Goal: Information Seeking & Learning: Check status

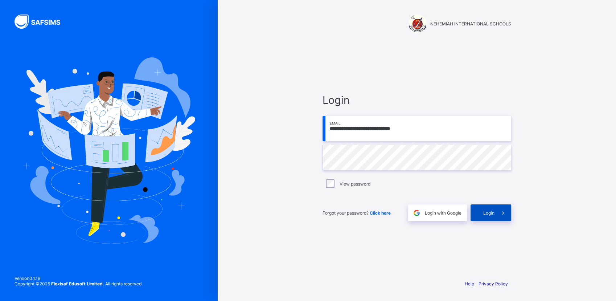
click at [480, 215] on div "Login" at bounding box center [490, 212] width 41 height 17
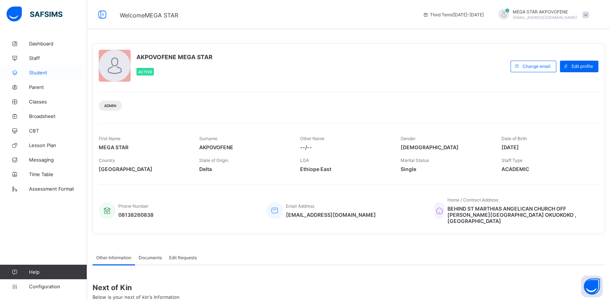
click at [38, 71] on span "Student" at bounding box center [58, 73] width 58 height 6
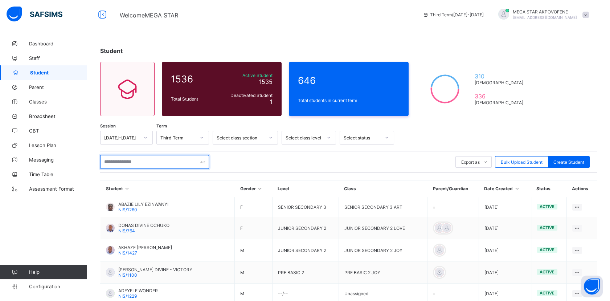
click at [123, 162] on input "text" at bounding box center [154, 162] width 109 height 14
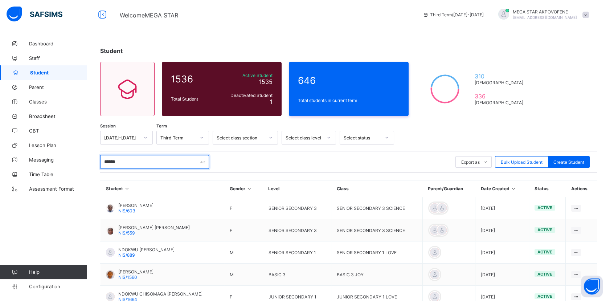
type input "**********"
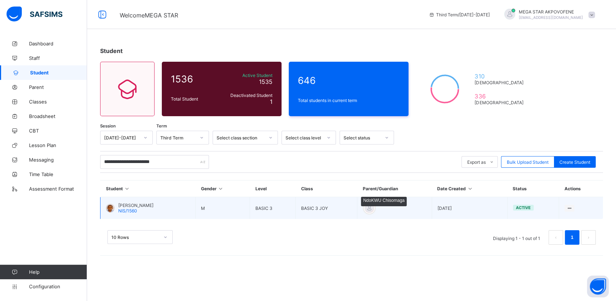
click at [375, 210] on div at bounding box center [369, 207] width 11 height 11
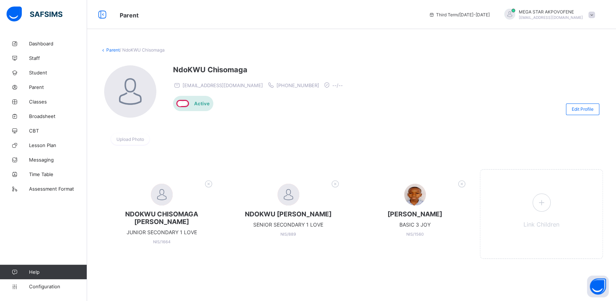
click at [263, 144] on div "NdoKWU Chisomaga bebesky4real@yahoomail.com +2347036723054 --/-- Active" at bounding box center [259, 108] width 173 height 87
click at [33, 119] on link "Broadsheet" at bounding box center [43, 116] width 87 height 15
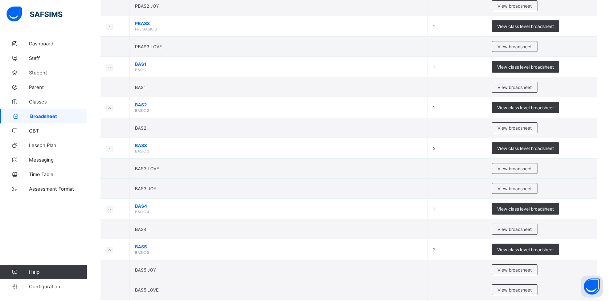
scroll to position [293, 0]
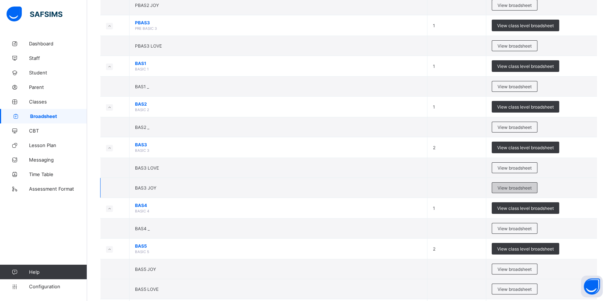
click at [505, 187] on span "View broadsheet" at bounding box center [514, 187] width 34 height 5
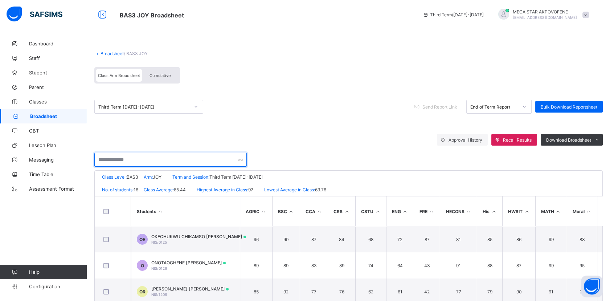
click at [178, 159] on input "text" at bounding box center [170, 160] width 152 height 14
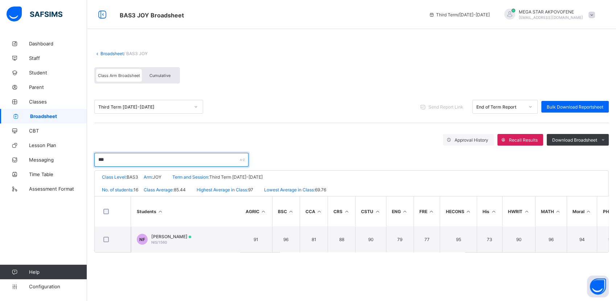
type input "**********"
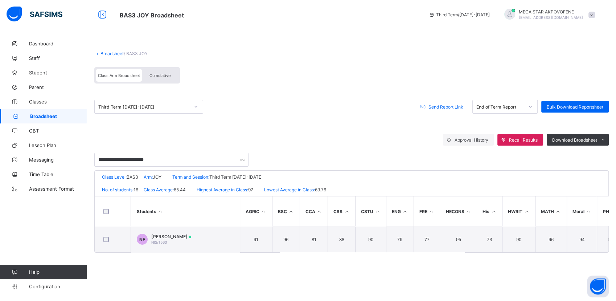
click at [429, 104] on span "Send Report Link" at bounding box center [445, 106] width 35 height 5
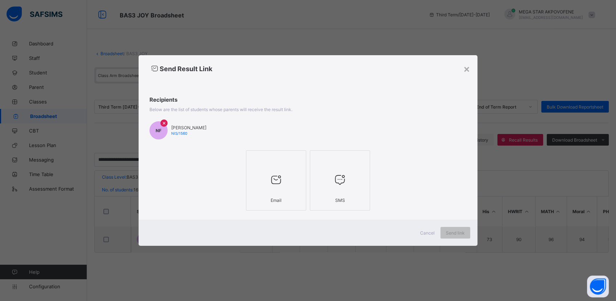
click at [288, 174] on div at bounding box center [276, 179] width 52 height 29
click at [458, 232] on span "Send link" at bounding box center [455, 232] width 19 height 5
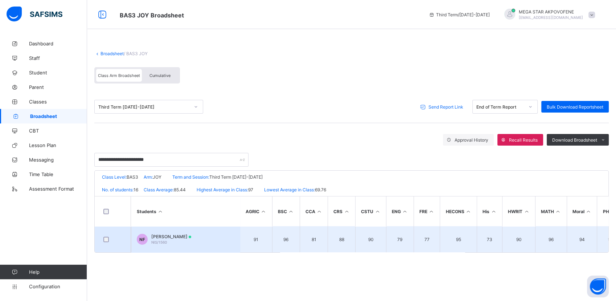
click at [155, 241] on span "NIS/1560" at bounding box center [159, 242] width 16 height 4
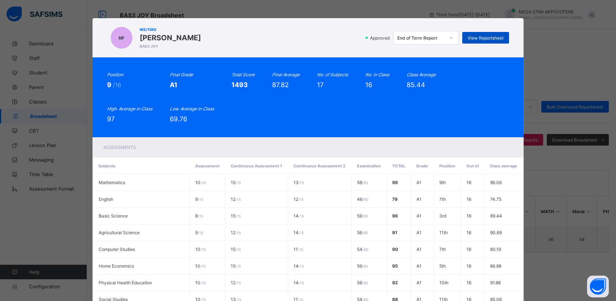
click at [486, 37] on span "View Reportsheet" at bounding box center [485, 37] width 36 height 5
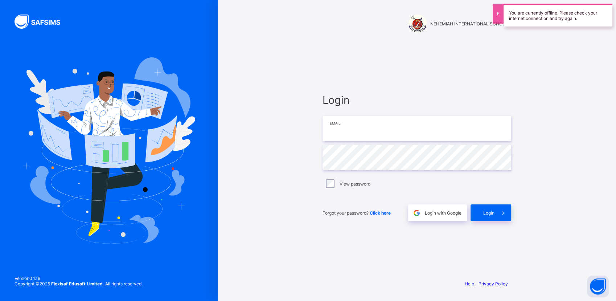
type input "**********"
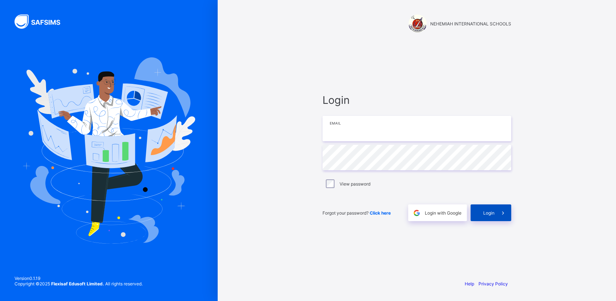
type input "**********"
click at [484, 211] on span "Login" at bounding box center [488, 212] width 11 height 5
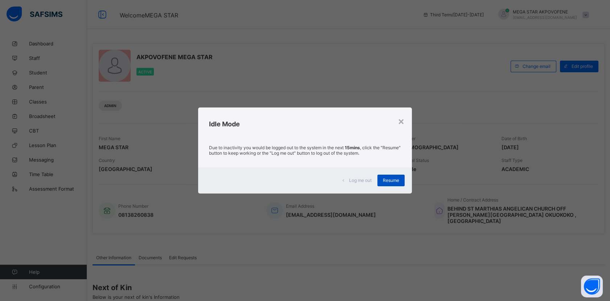
click at [391, 180] on span "Resume" at bounding box center [391, 179] width 16 height 5
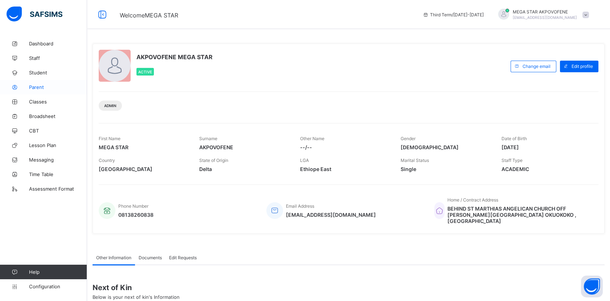
click at [37, 86] on span "Parent" at bounding box center [58, 87] width 58 height 6
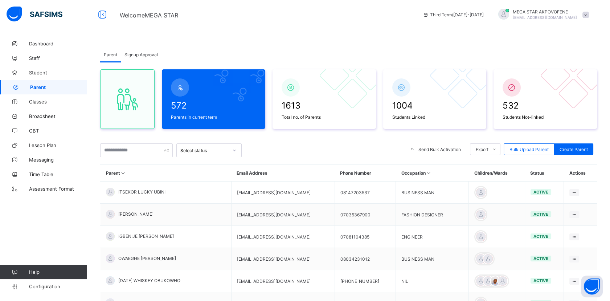
click at [149, 54] on span "Signup Approval" at bounding box center [140, 54] width 33 height 5
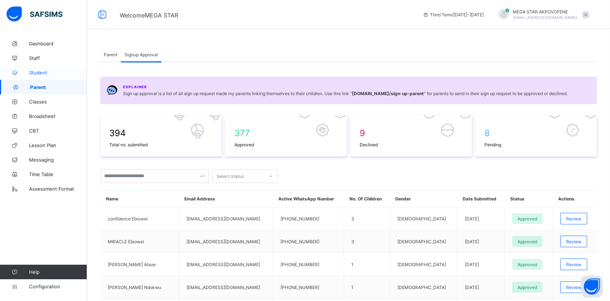
click at [31, 69] on link "Student" at bounding box center [43, 72] width 87 height 15
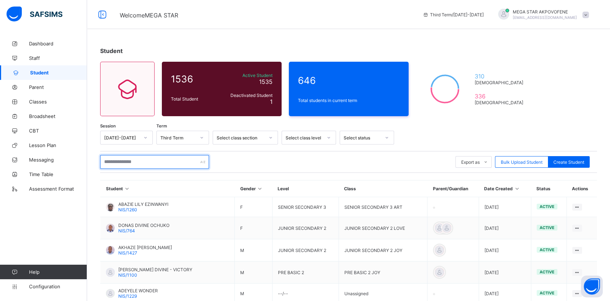
click at [139, 165] on input "text" at bounding box center [154, 162] width 109 height 14
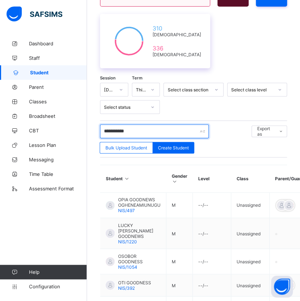
scroll to position [130, 0]
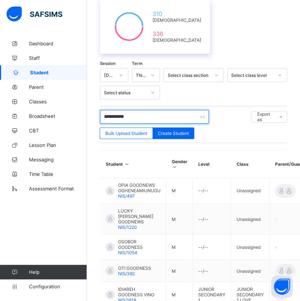
type input "**********"
click at [139, 165] on th "Student" at bounding box center [133, 164] width 66 height 28
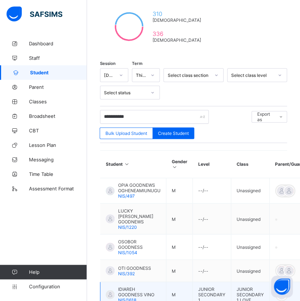
click at [131, 225] on span "IDIAREH GOODNESS VINO" at bounding box center [139, 291] width 42 height 11
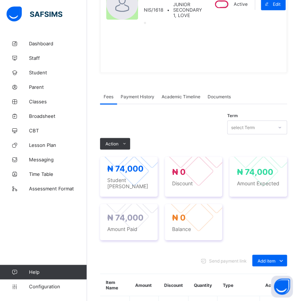
drag, startPoint x: 174, startPoint y: 38, endPoint x: 162, endPoint y: 51, distance: 17.7
click at [162, 51] on div "IDIAREH GOODNESS VINO NIS/1618 • JUNIOR SECONDARY 1, LOVE" at bounding box center [154, 4] width 96 height 125
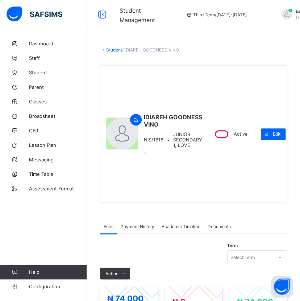
click at [113, 49] on link "Student" at bounding box center [114, 49] width 16 height 5
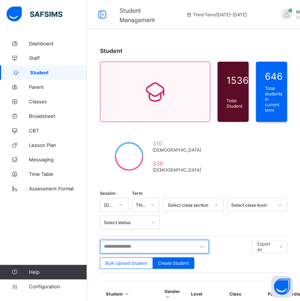
click at [140, 225] on input "text" at bounding box center [154, 247] width 109 height 14
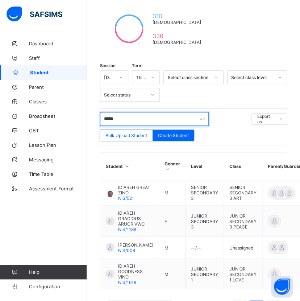
scroll to position [128, 0]
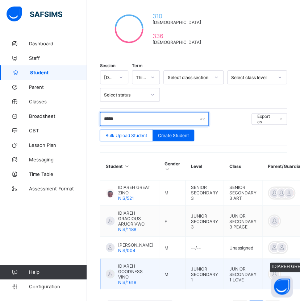
type input "*****"
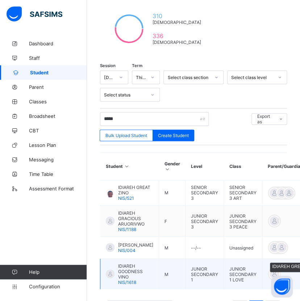
click at [269, 225] on div at bounding box center [274, 273] width 11 height 11
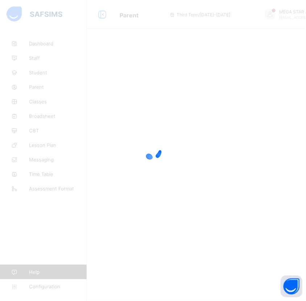
drag, startPoint x: 305, startPoint y: 157, endPoint x: 301, endPoint y: 98, distance: 59.2
click at [301, 98] on html "Parent Third Term / 2024-2025 MEGA STAR AKPOVOFENE mega.akpovofene123@gmail.com…" at bounding box center [153, 150] width 306 height 301
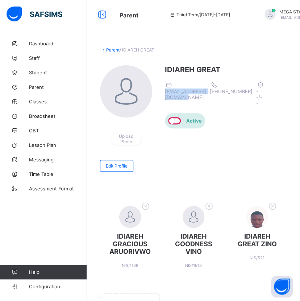
drag, startPoint x: 165, startPoint y: 92, endPoint x: 223, endPoint y: 86, distance: 58.4
click at [223, 86] on div "greatidiareh9@gmail.com +2348101624265 --/--" at bounding box center [216, 93] width 103 height 25
copy span "greatidiareh9@gmail.com"
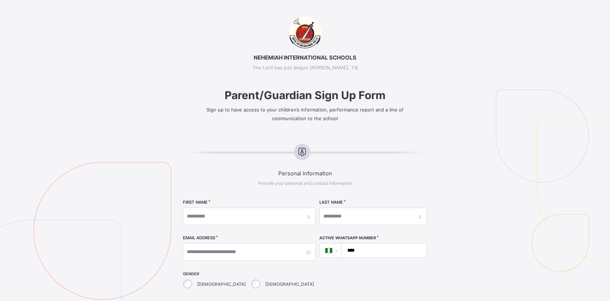
select select "**"
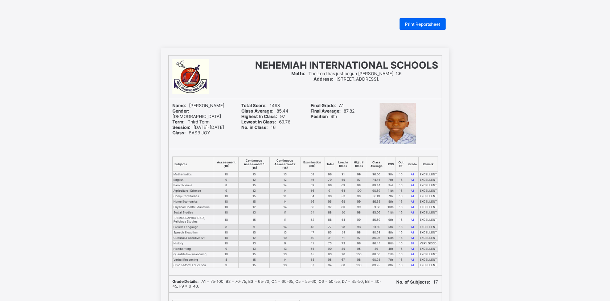
click at [111, 88] on div "NEHEMIAH INTERNATIONAL SCHOOLS Motto: [DEMOGRAPHIC_DATA] has just begun Phil. 1…" at bounding box center [305, 249] width 610 height 402
